Goal: Task Accomplishment & Management: Use online tool/utility

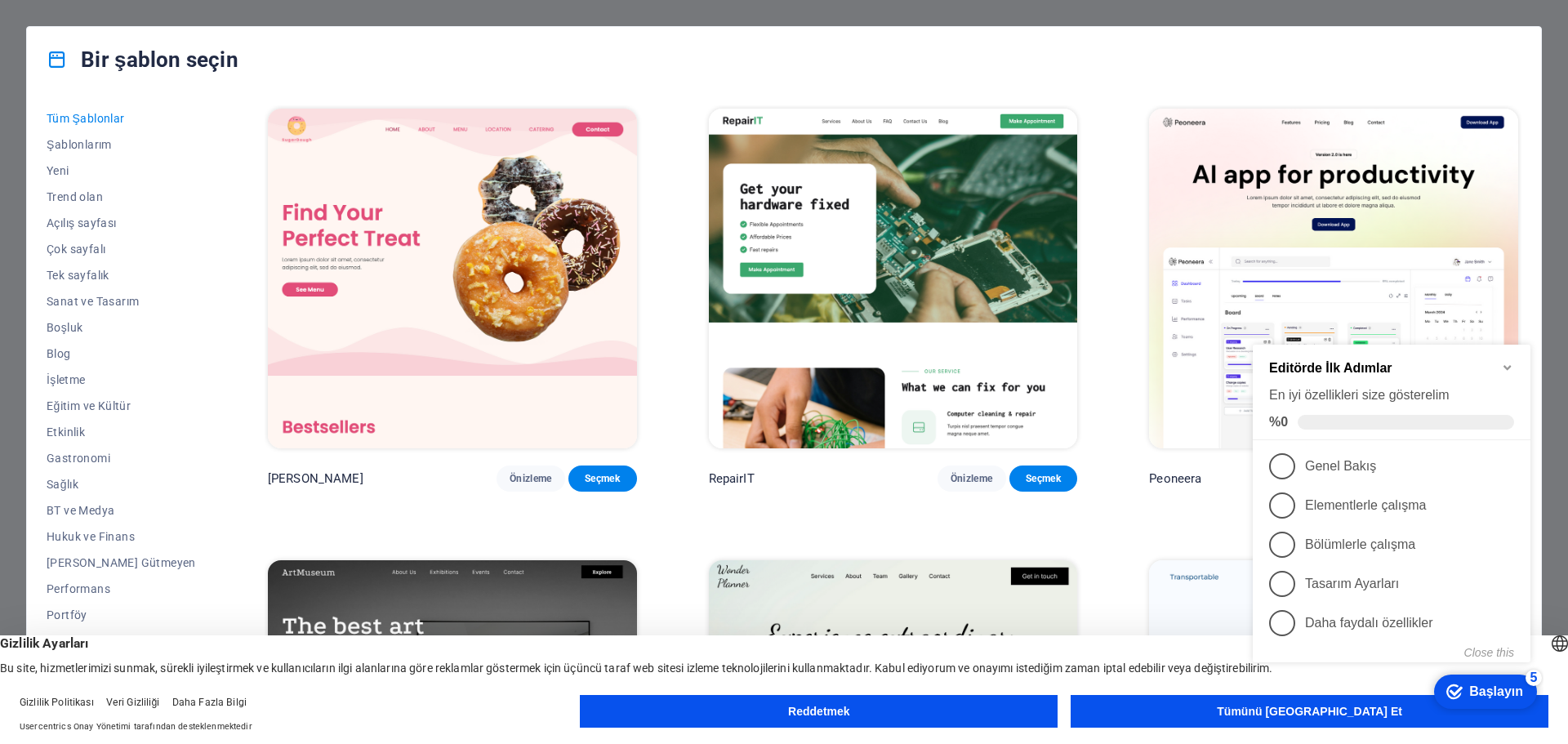
click at [1513, 364] on icon "Minimize checklist" at bounding box center [1508, 368] width 13 height 13
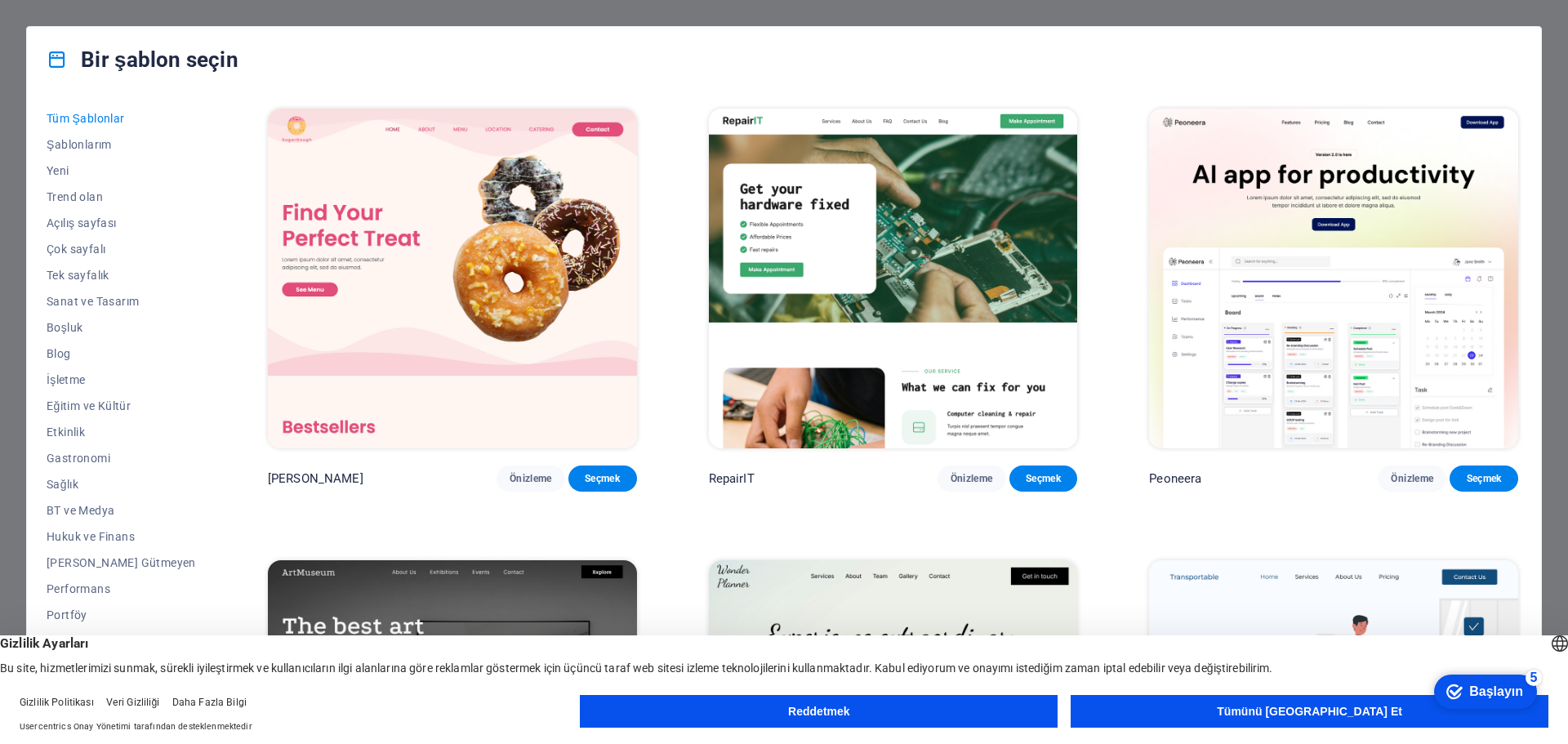
click at [1228, 721] on button "Tümünü [GEOGRAPHIC_DATA] Et" at bounding box center [1309, 711] width 478 height 33
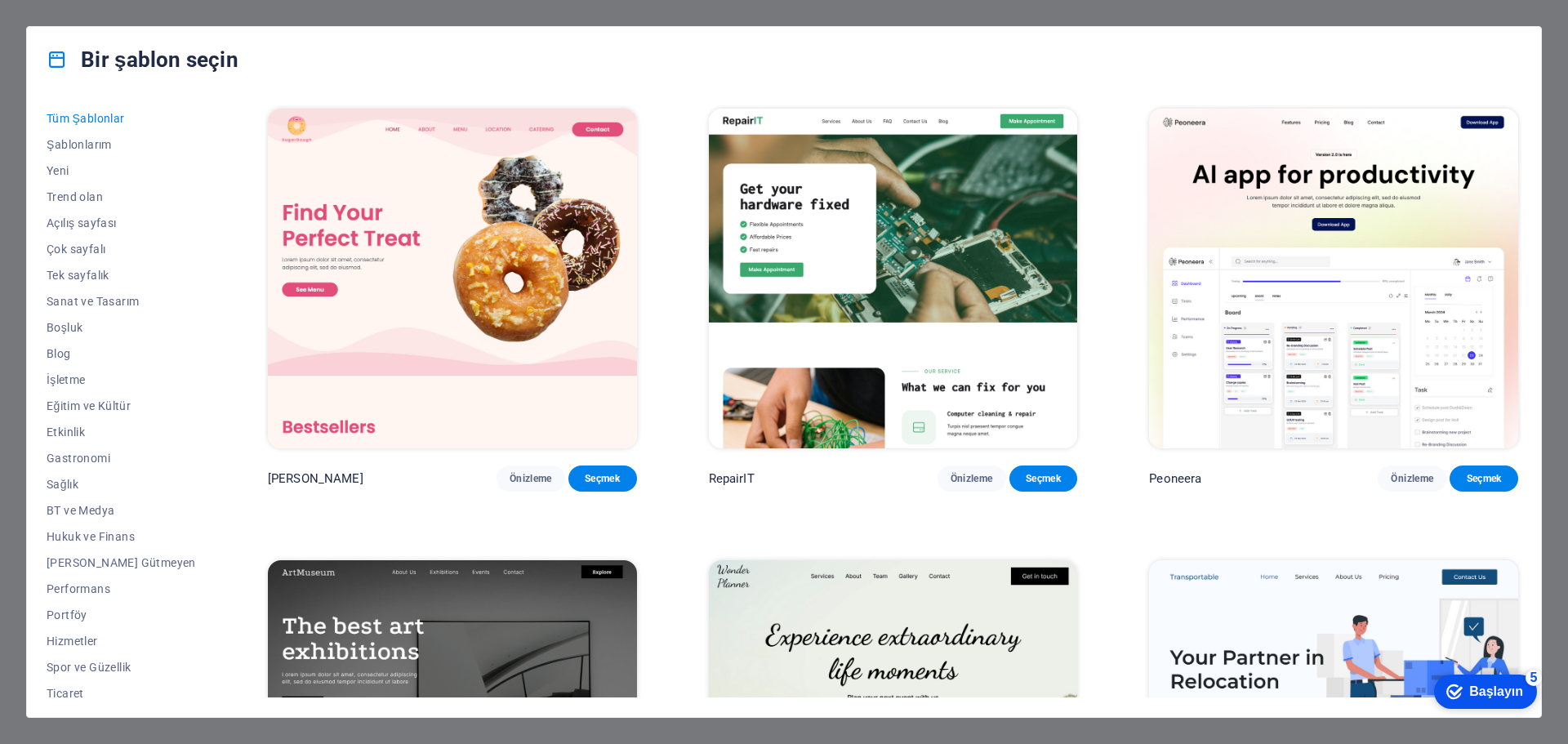
click at [524, 63] on div "Bir şablon seçin" at bounding box center [784, 60] width 1514 height 65
click at [767, 64] on div "Bir şablon seçin" at bounding box center [784, 60] width 1514 height 65
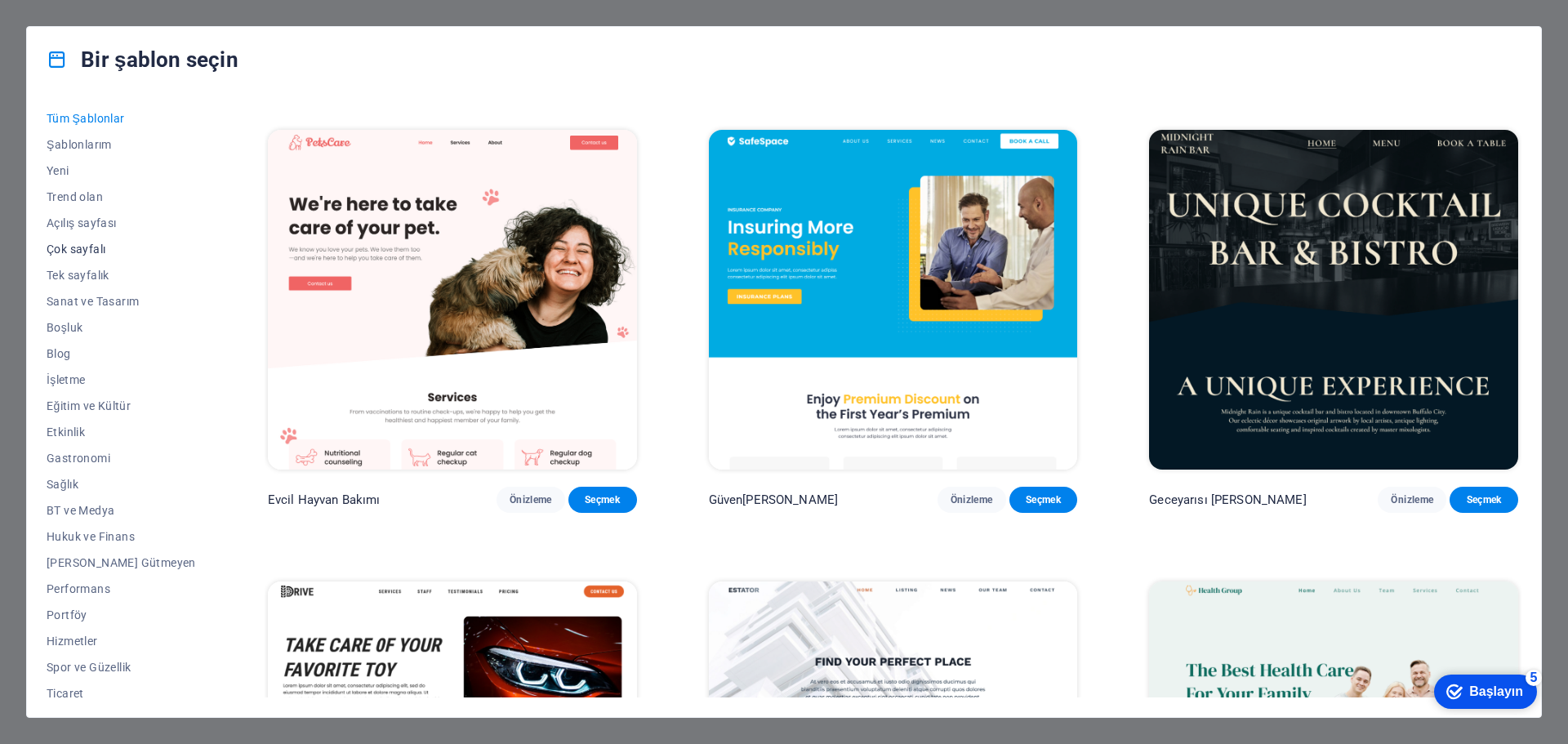
scroll to position [61, 0]
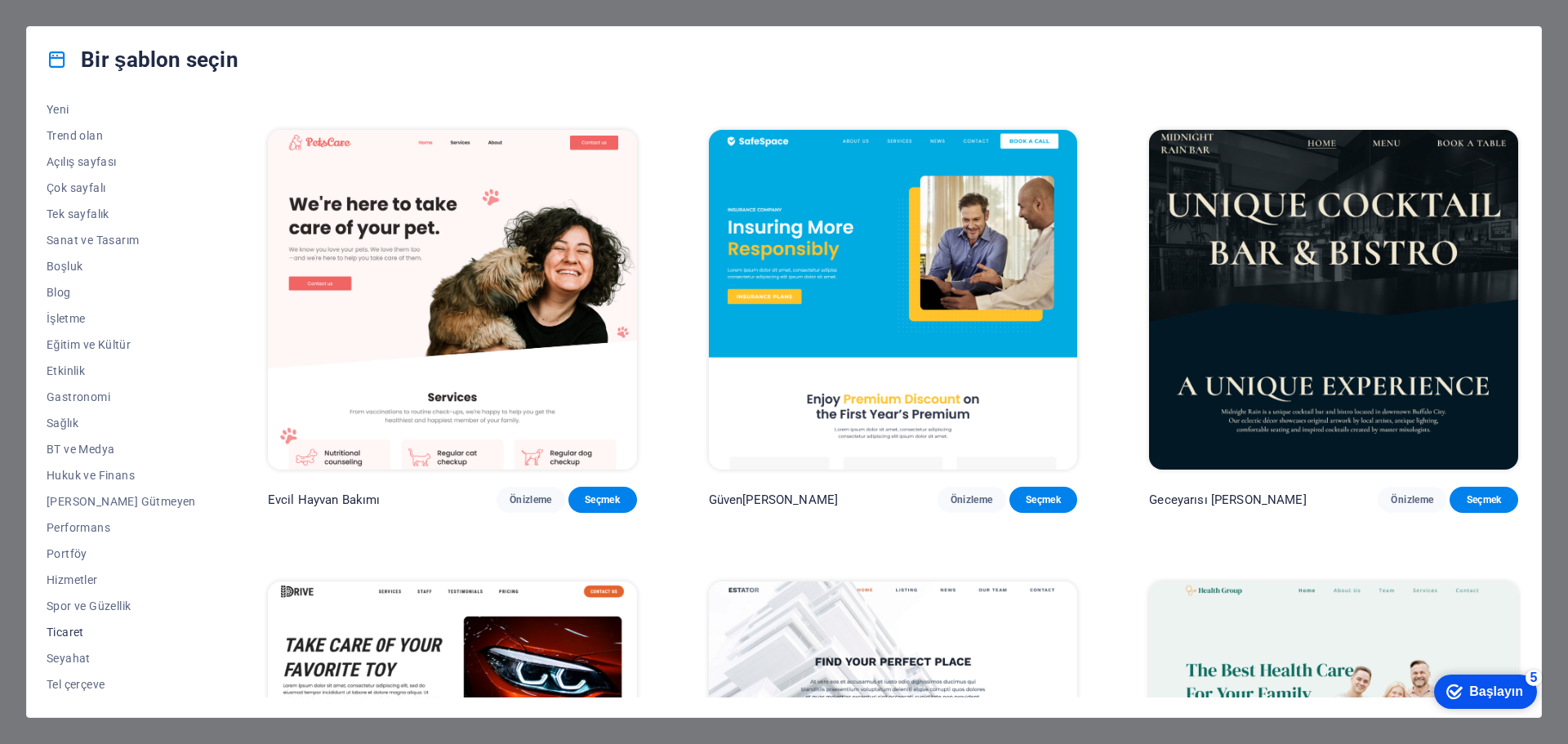
click at [72, 629] on font "Ticaret" at bounding box center [65, 632] width 38 height 13
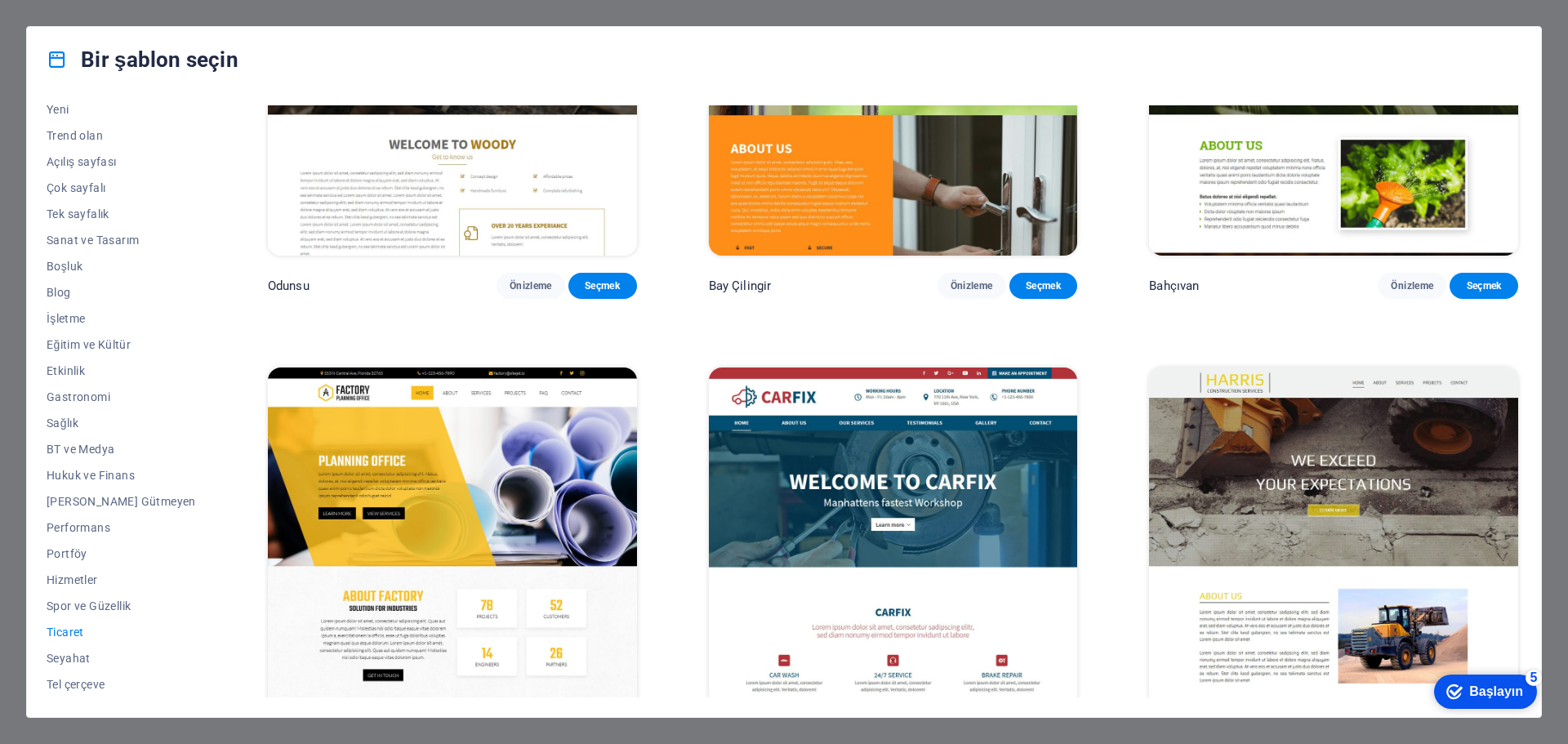
scroll to position [726, 0]
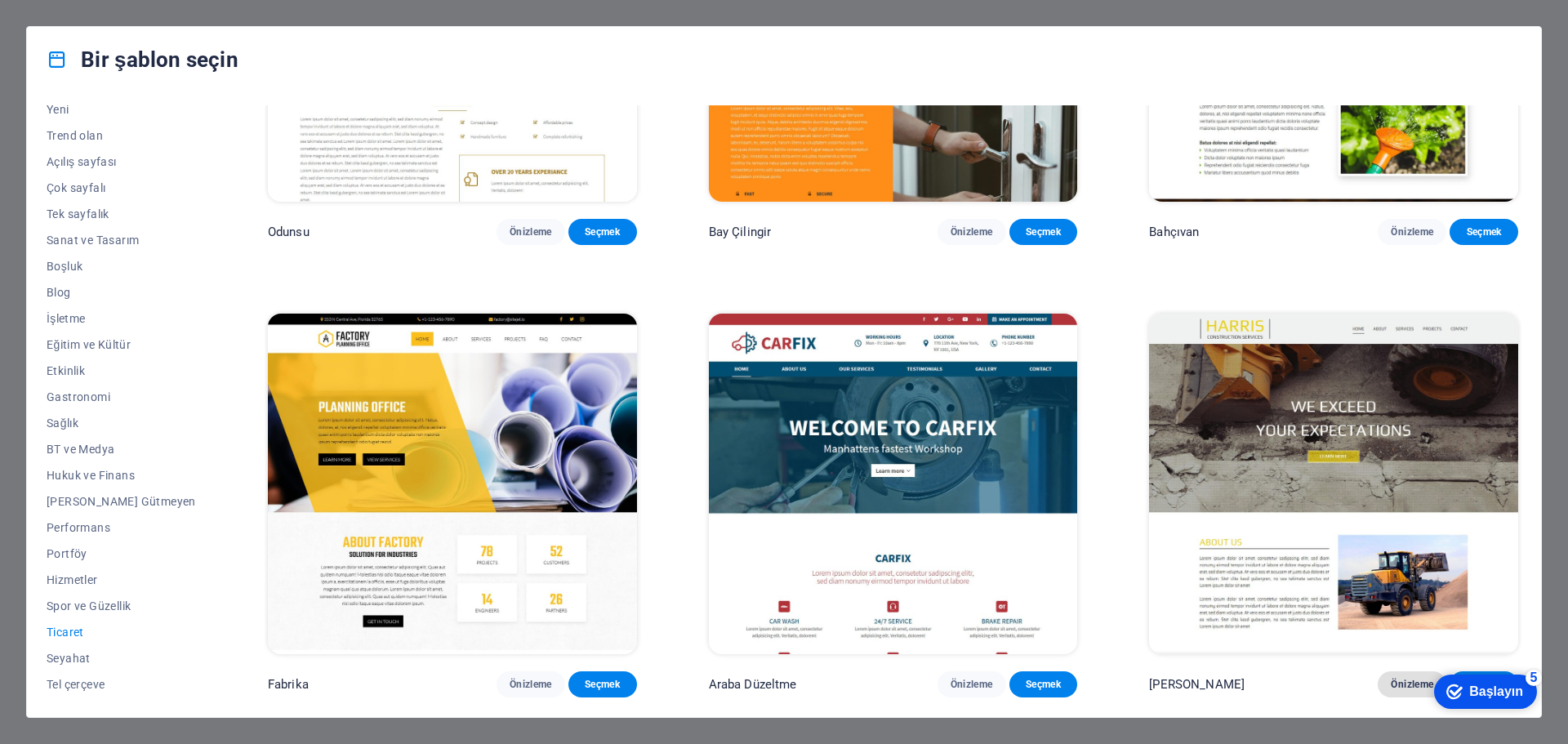
click at [1403, 689] on font "Önizleme" at bounding box center [1412, 685] width 43 height 12
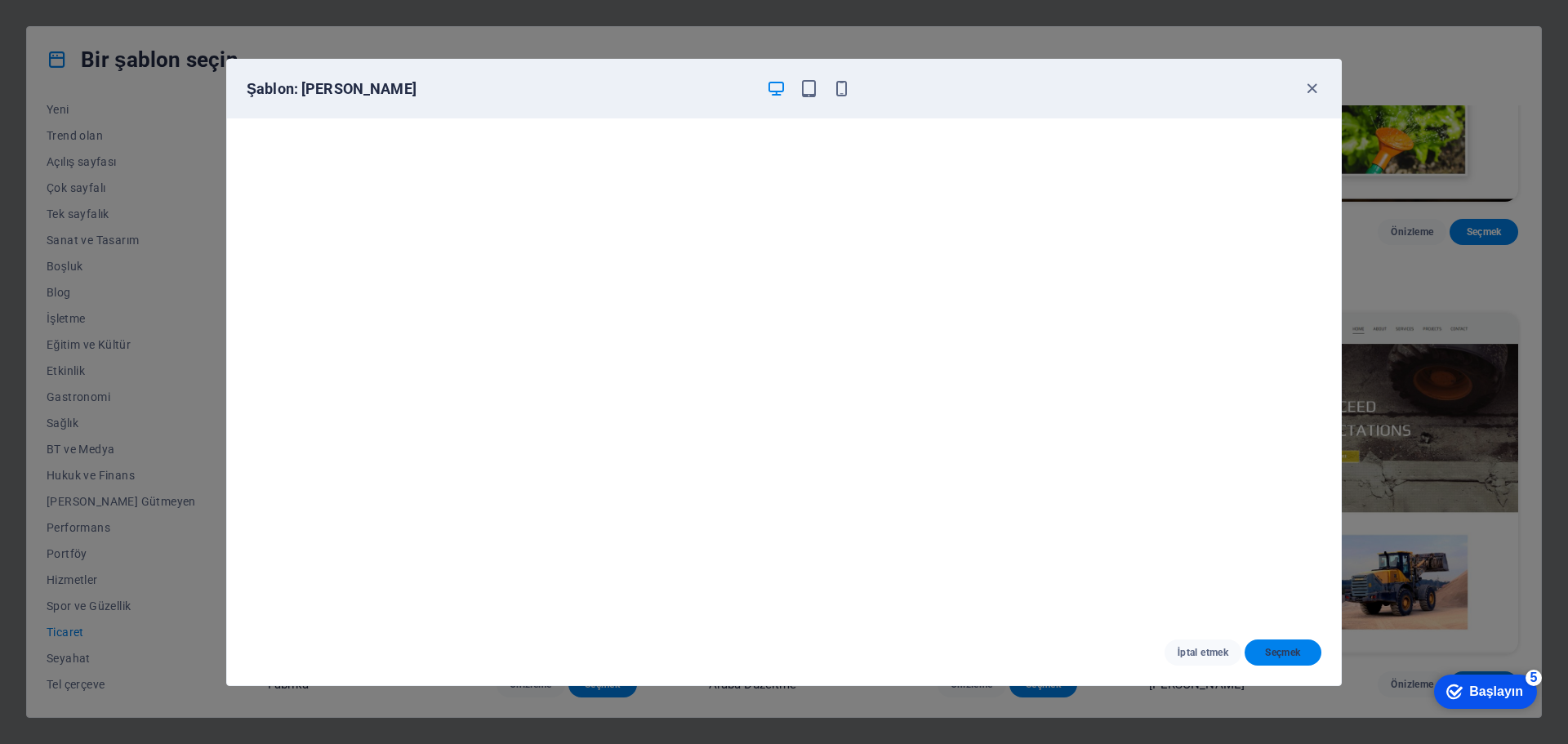
click at [1285, 651] on font "Seçmek" at bounding box center [1283, 653] width 35 height 12
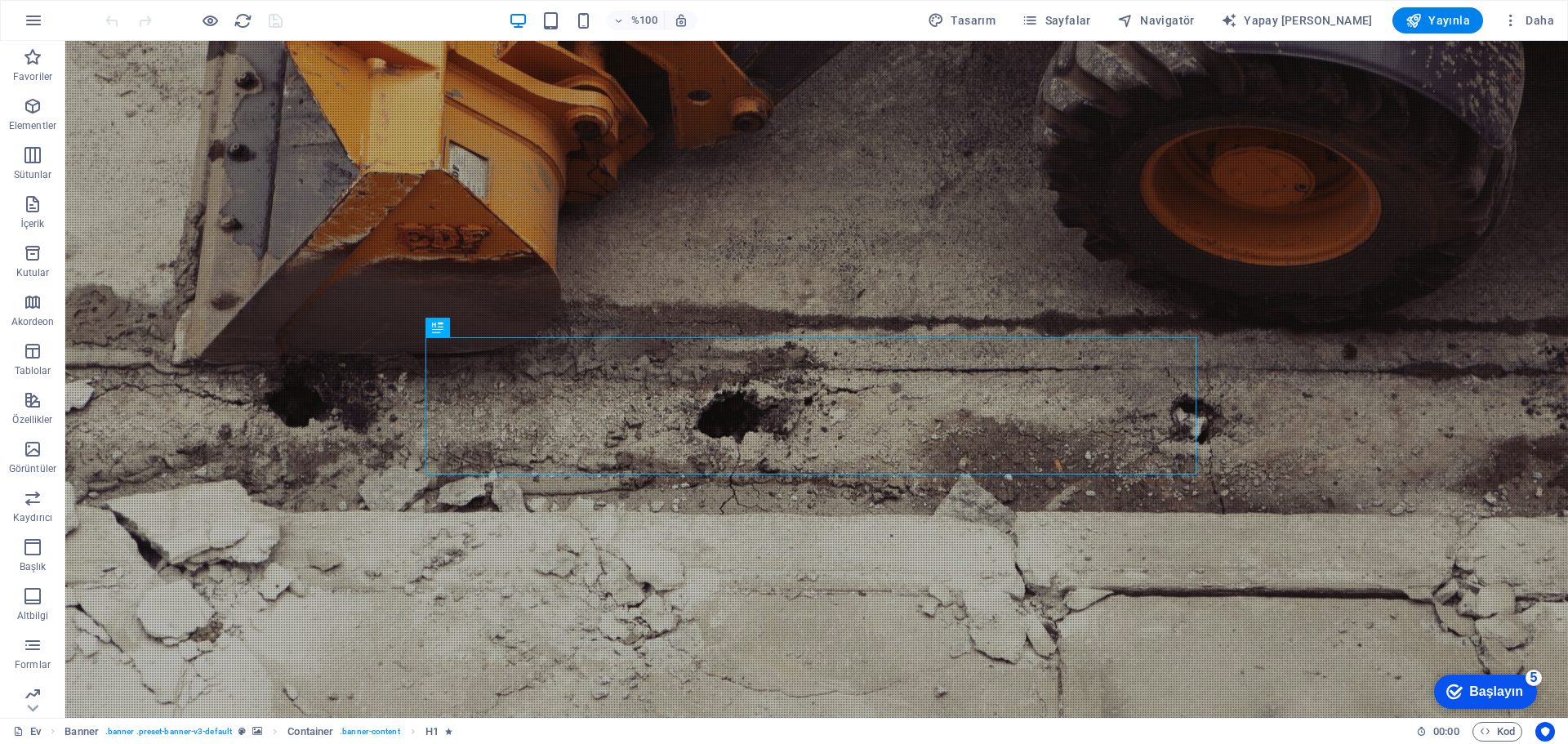
click at [1472, 687] on font "Başlayın" at bounding box center [1496, 691] width 54 height 14
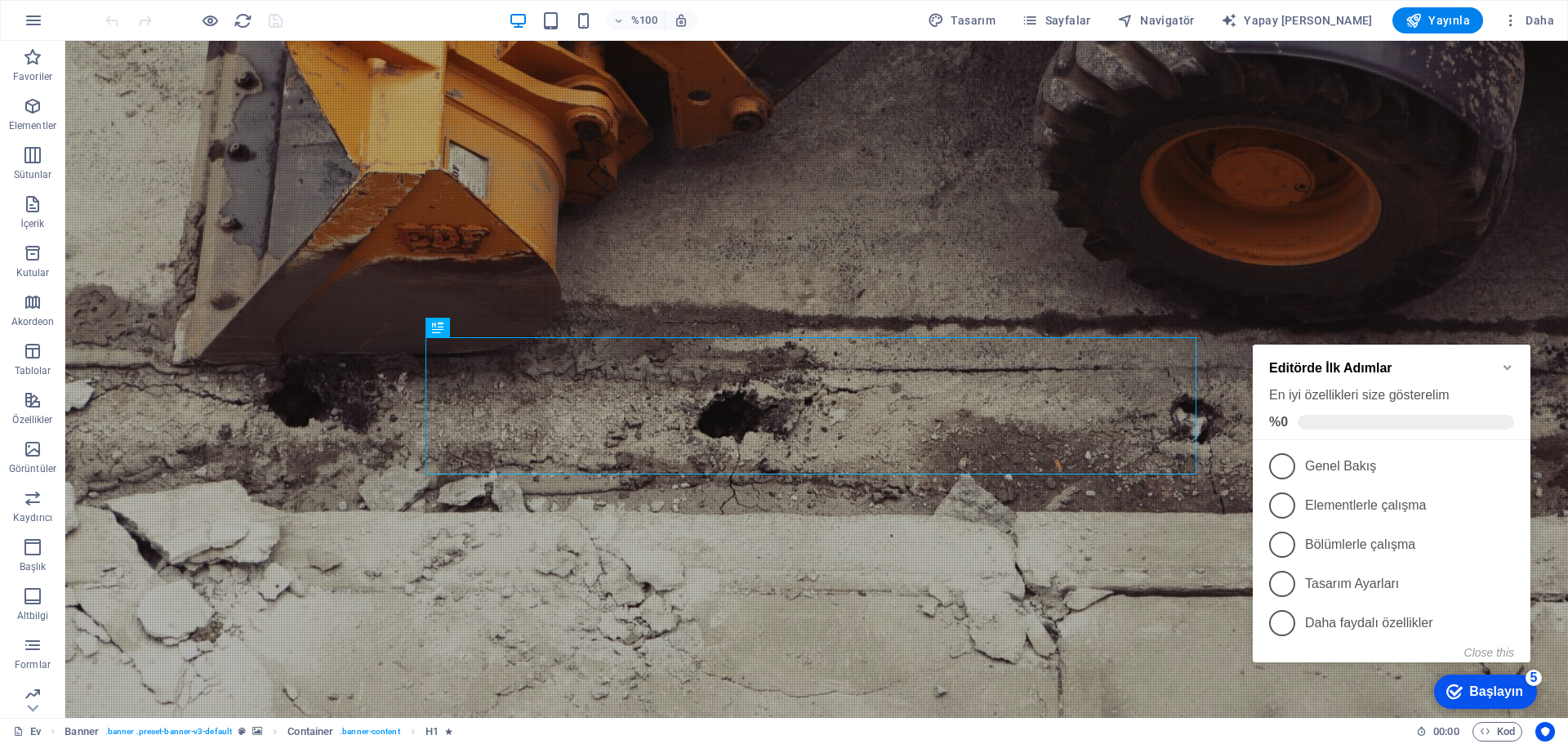
click at [1502, 355] on div "Editörde İlk Adımlar En iyi özellikleri size gösterelim %0" at bounding box center [1392, 393] width 278 height 96
click at [1512, 368] on icon "Minimize checklist" at bounding box center [1508, 368] width 13 height 13
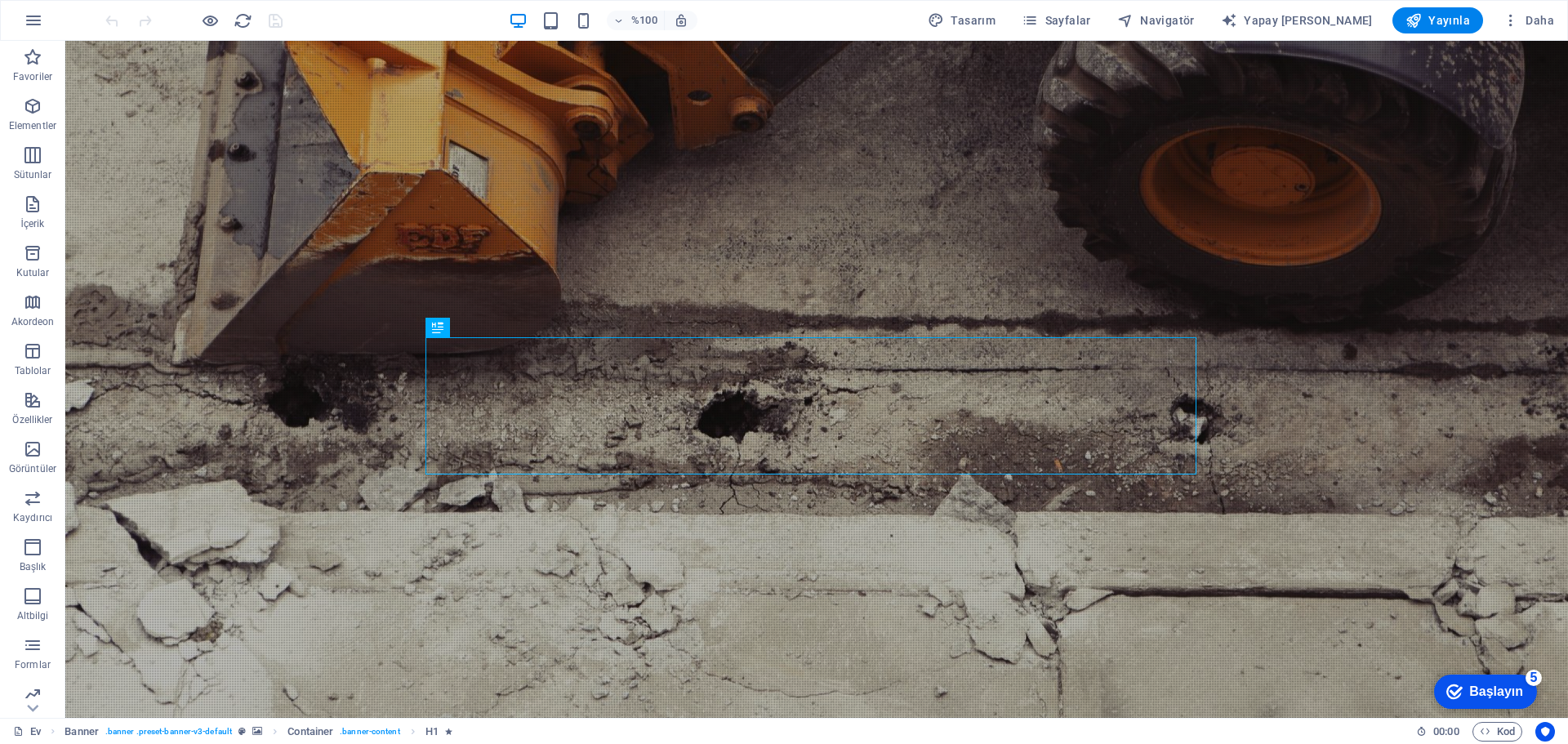
click at [1524, 699] on font "Başlayın" at bounding box center [1496, 691] width 54 height 14
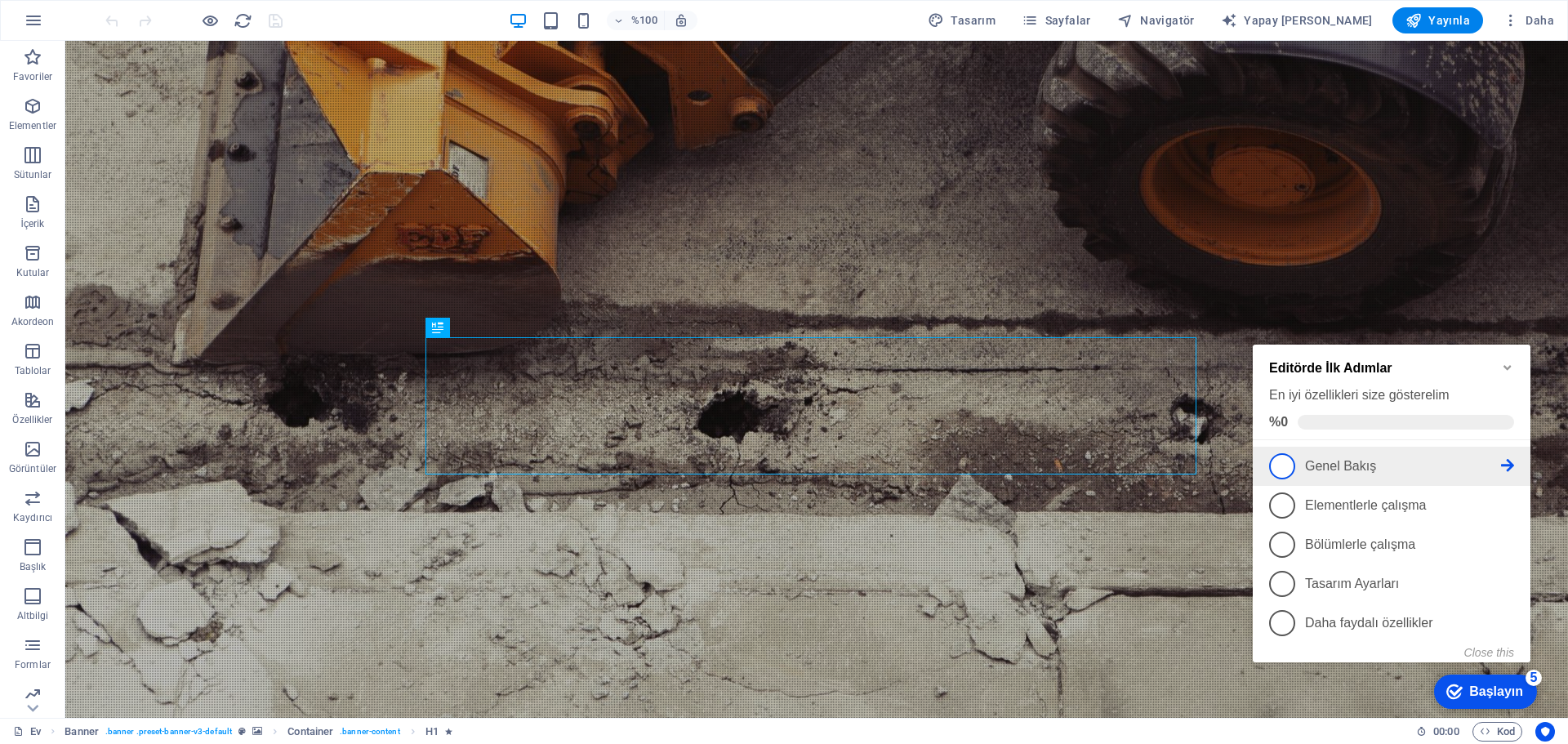
click at [1290, 460] on span "1" at bounding box center [1282, 466] width 26 height 26
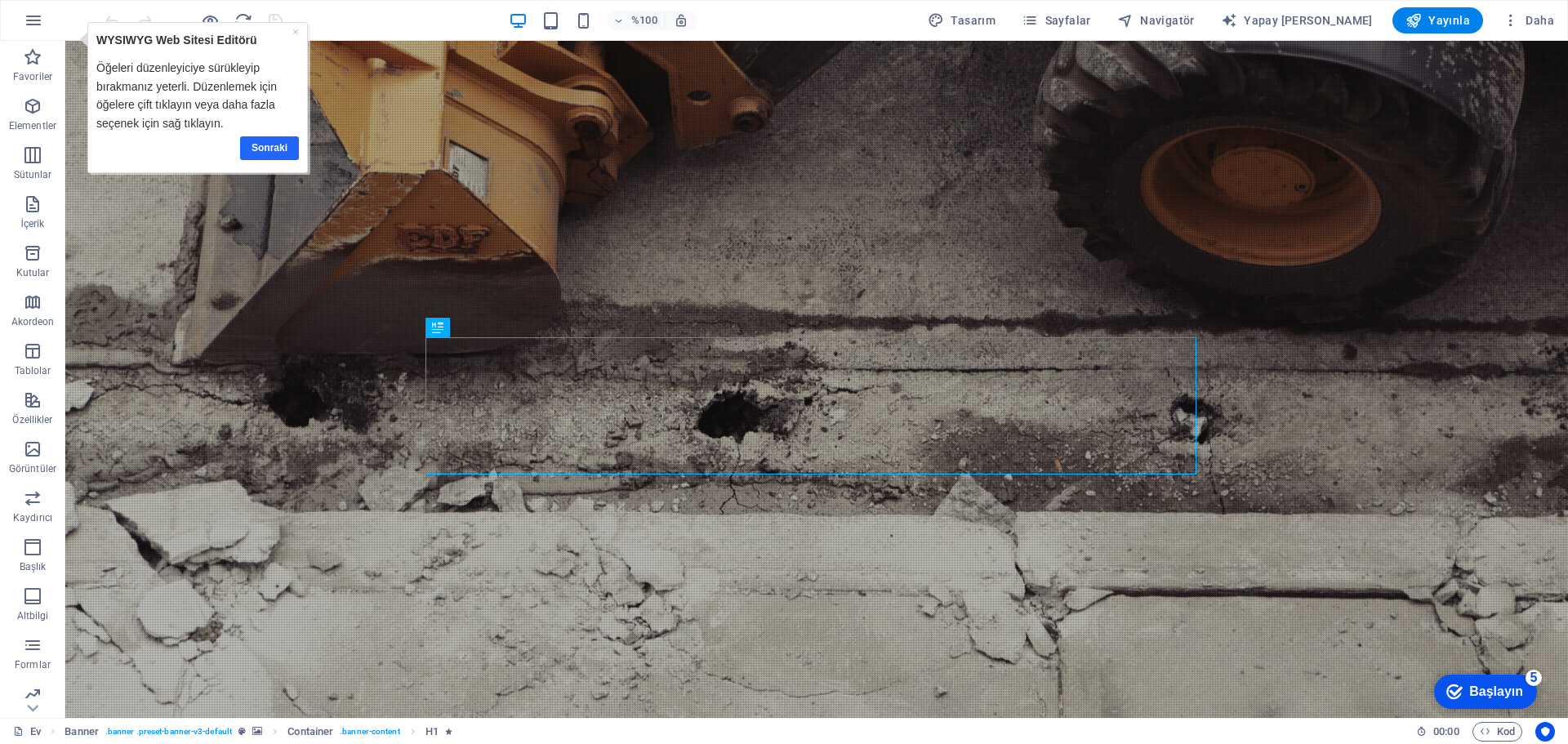
click at [272, 147] on font "Sonraki" at bounding box center [269, 148] width 36 height 12
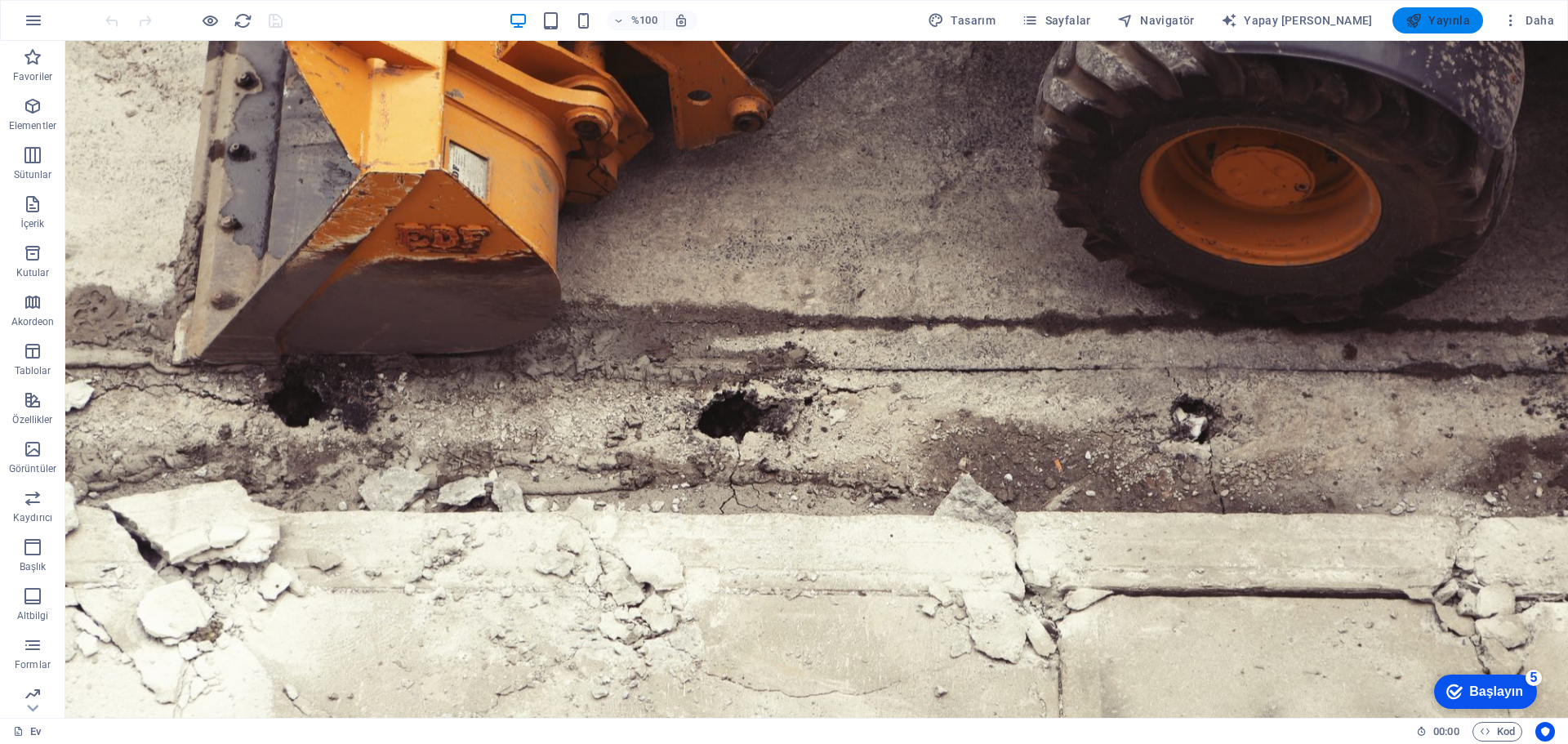
click at [1431, 28] on span "Yayınla" at bounding box center [1437, 20] width 65 height 16
